Goal: Task Accomplishment & Management: Complete application form

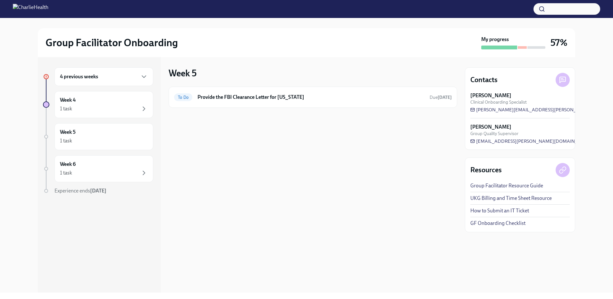
click at [97, 77] on h6 "4 previous weeks" at bounding box center [79, 76] width 38 height 7
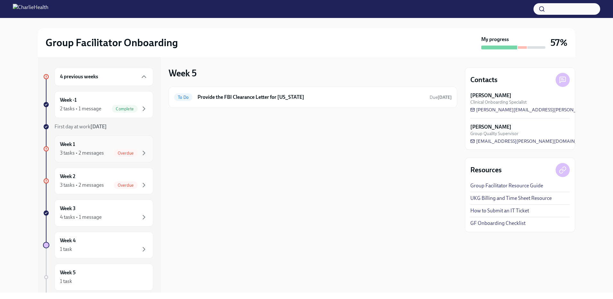
click at [81, 154] on div "3 tasks • 2 messages" at bounding box center [82, 152] width 44 height 7
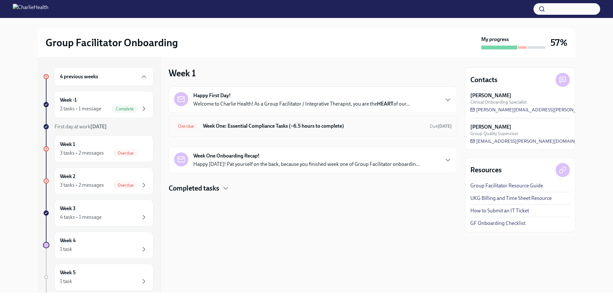
click at [273, 125] on h6 "Week One: Essential Compliance Tasks (~6.5 hours to complete)" at bounding box center [314, 126] width 222 height 7
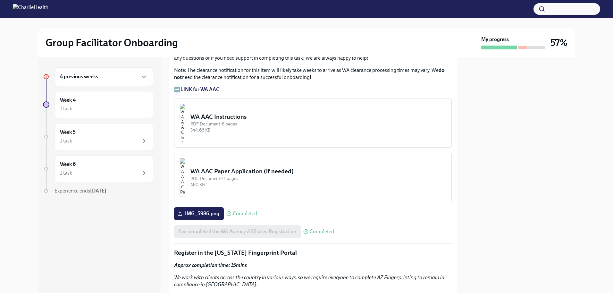
scroll to position [499, 0]
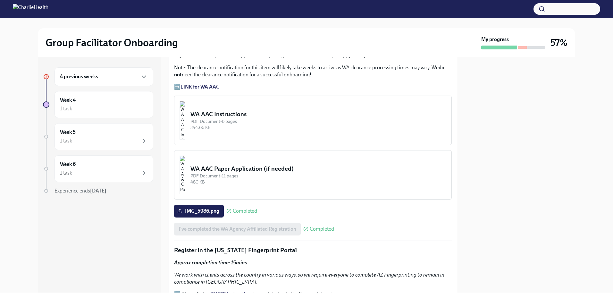
click at [185, 112] on img "button" at bounding box center [183, 120] width 6 height 38
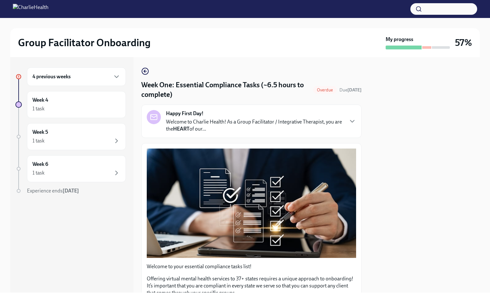
click at [392, 125] on div at bounding box center [424, 174] width 110 height 235
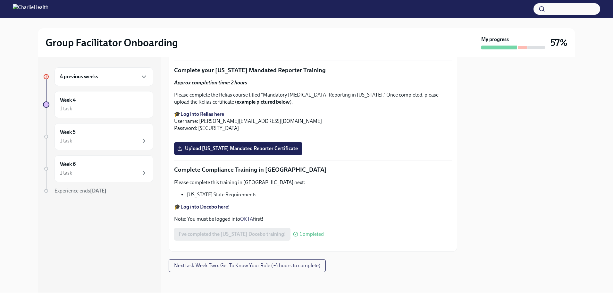
scroll to position [1297, 0]
click at [242, 152] on span "Upload [US_STATE] Mandated Reporter Certificate" at bounding box center [238, 148] width 119 height 6
click at [0, 0] on input "Upload [US_STATE] Mandated Reporter Certificate" at bounding box center [0, 0] width 0 height 0
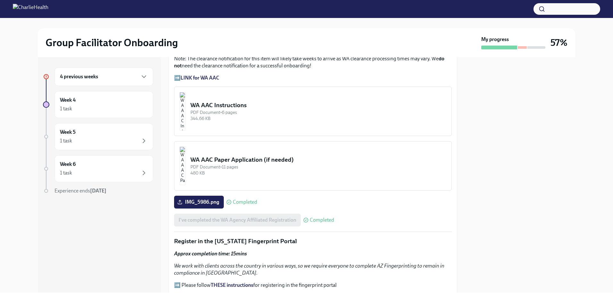
scroll to position [489, 0]
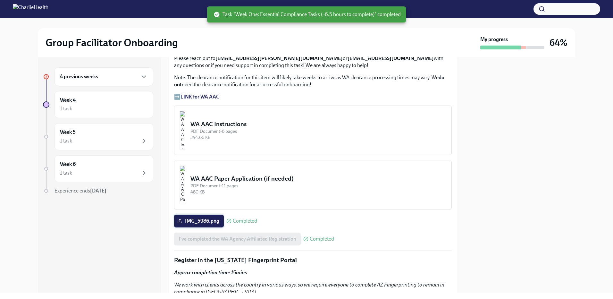
click at [200, 218] on span "IMG_5986.png" at bounding box center [199, 221] width 41 height 6
click at [0, 0] on input "IMG_5986.png" at bounding box center [0, 0] width 0 height 0
click at [244, 131] on div "PDF Document • 6 pages" at bounding box center [319, 131] width 256 height 6
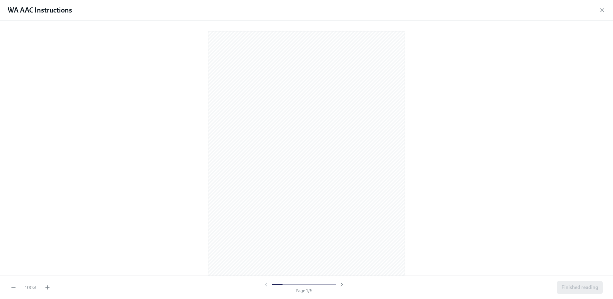
click at [408, 201] on div at bounding box center [306, 147] width 593 height 242
click at [343, 284] on icon "button" at bounding box center [342, 284] width 2 height 3
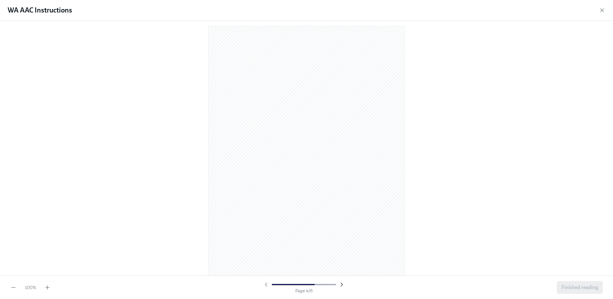
click at [343, 284] on icon "button" at bounding box center [342, 284] width 2 height 3
click at [343, 284] on div at bounding box center [304, 284] width 82 height 6
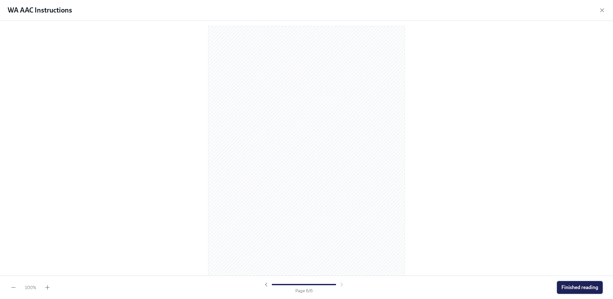
click at [489, 286] on span "Finished reading" at bounding box center [580, 287] width 37 height 6
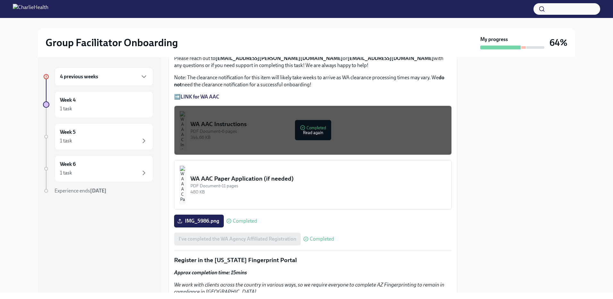
click at [263, 128] on div "PDF Document • 6 pages" at bounding box center [319, 131] width 256 height 6
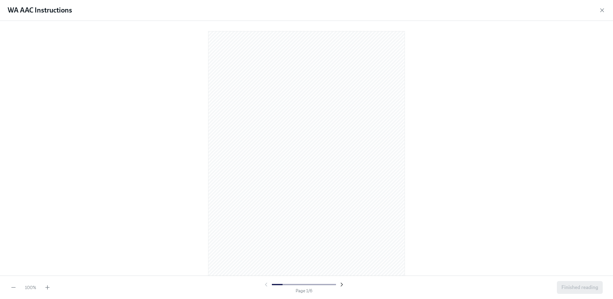
click at [342, 283] on icon "button" at bounding box center [342, 284] width 6 height 6
click at [341, 286] on icon "button" at bounding box center [342, 284] width 2 height 3
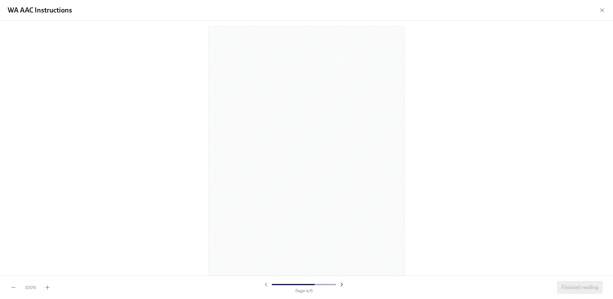
scroll to position [525, 0]
click at [341, 286] on icon "button" at bounding box center [342, 284] width 2 height 3
click at [266, 283] on icon "button" at bounding box center [266, 284] width 6 height 6
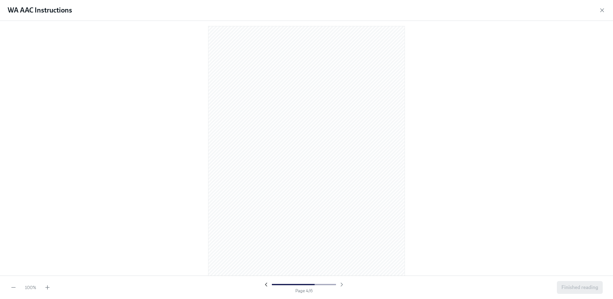
click at [267, 286] on icon "button" at bounding box center [266, 284] width 6 height 6
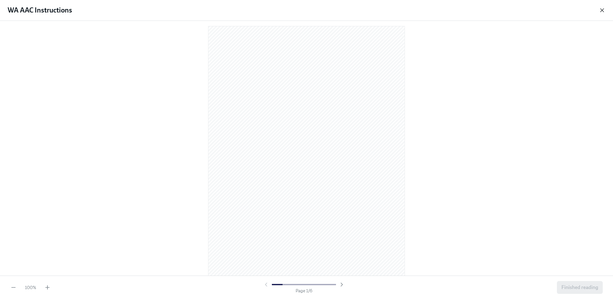
click at [489, 13] on icon "button" at bounding box center [602, 10] width 6 height 6
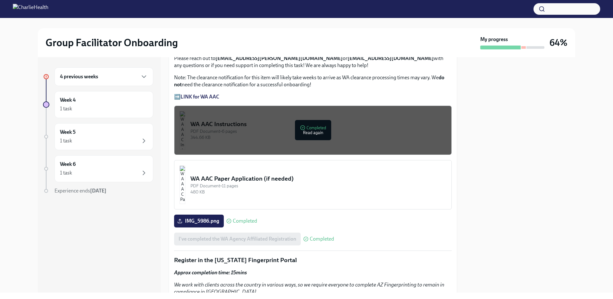
click at [277, 186] on div "PDF Document • 11 pages" at bounding box center [319, 186] width 256 height 6
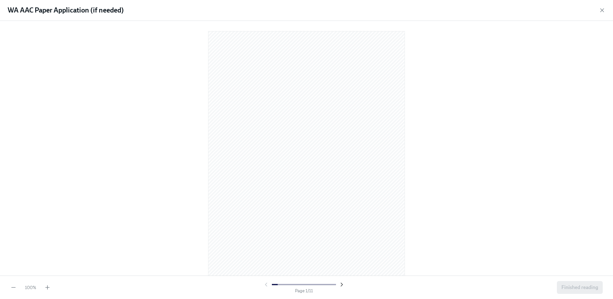
click at [343, 281] on icon "button" at bounding box center [342, 284] width 6 height 6
click at [344, 283] on icon "button" at bounding box center [342, 284] width 6 height 6
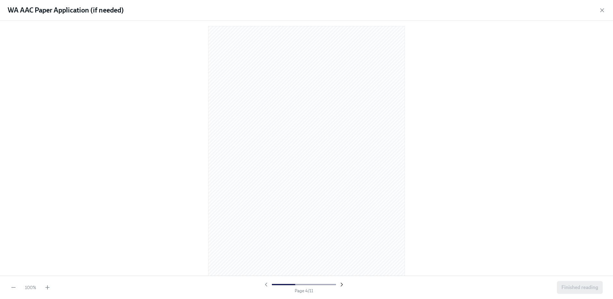
click at [344, 283] on icon "button" at bounding box center [342, 284] width 6 height 6
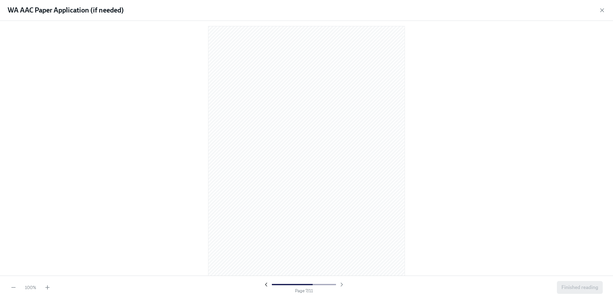
click at [266, 285] on icon "button" at bounding box center [266, 284] width 2 height 3
click at [343, 284] on icon "button" at bounding box center [342, 284] width 6 height 6
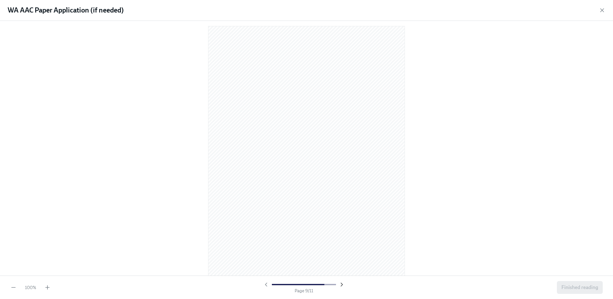
scroll to position [1824, 0]
click at [342, 284] on icon "button" at bounding box center [342, 284] width 2 height 3
